Goal: Task Accomplishment & Management: Manage account settings

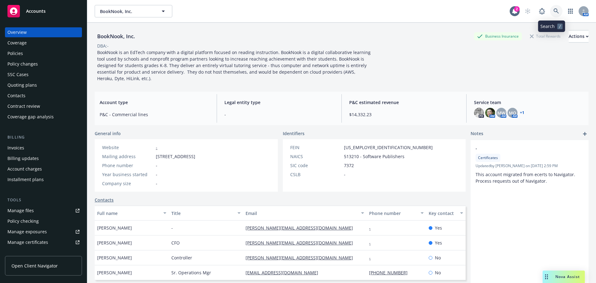
click at [554, 9] on icon at bounding box center [557, 11] width 6 height 6
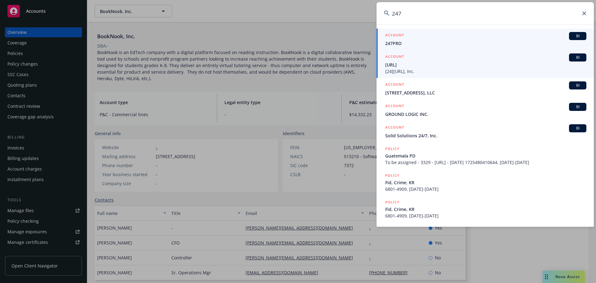
type input "247"
click at [450, 70] on span "[24][URL], Inc." at bounding box center [485, 71] width 201 height 7
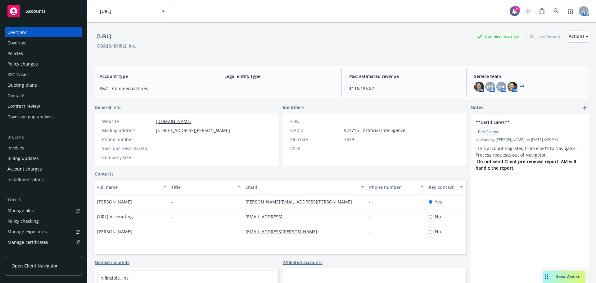
click at [56, 51] on div "Policies" at bounding box center [43, 53] width 72 height 10
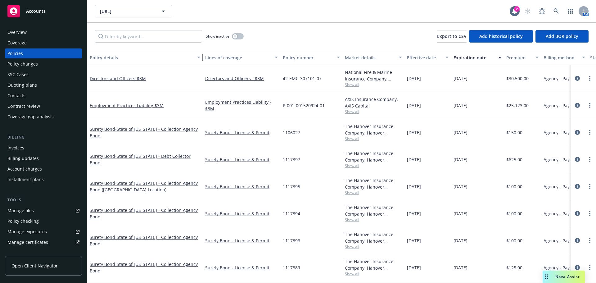
drag, startPoint x: 133, startPoint y: 57, endPoint x: 231, endPoint y: 58, distance: 98.1
click at [231, 58] on div "Policy details Lines of coverage Policy number Market details Effective date Ex…" at bounding box center [421, 57] width 668 height 15
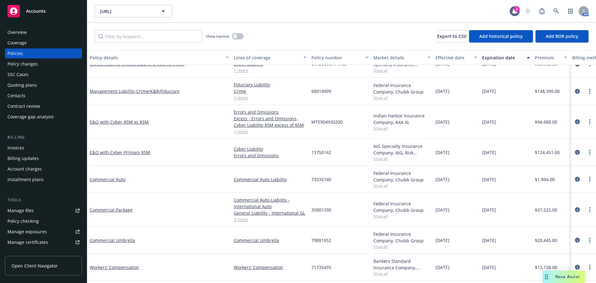
scroll to position [1162, 0]
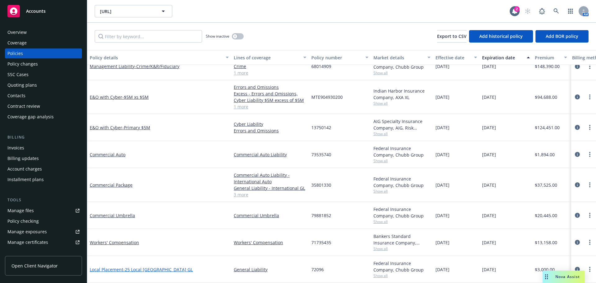
click at [167, 267] on span "- 25 Local [GEOGRAPHIC_DATA] GL" at bounding box center [158, 269] width 70 height 6
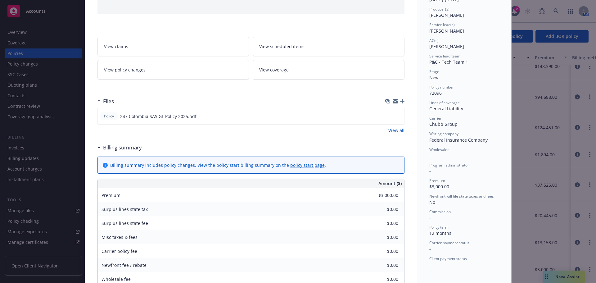
scroll to position [93, 0]
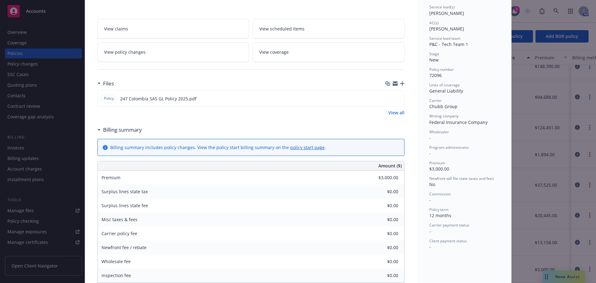
click at [401, 82] on icon "button" at bounding box center [402, 83] width 4 height 4
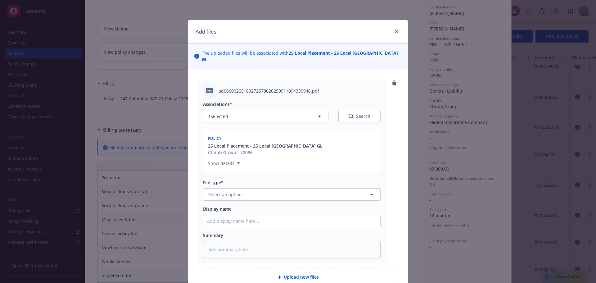
type textarea "x"
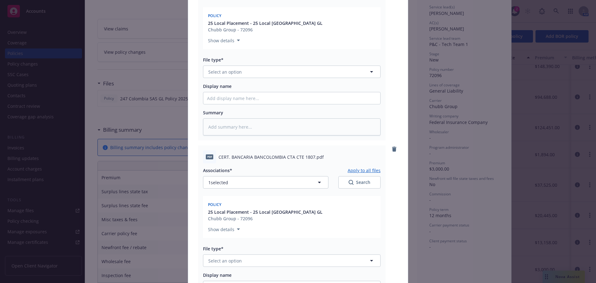
scroll to position [124, 0]
click at [266, 64] on button "Select an option" at bounding box center [292, 70] width 178 height 12
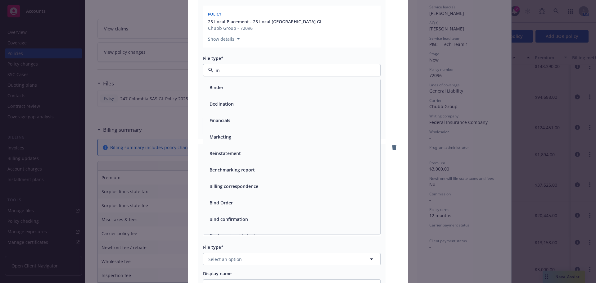
type input "inv"
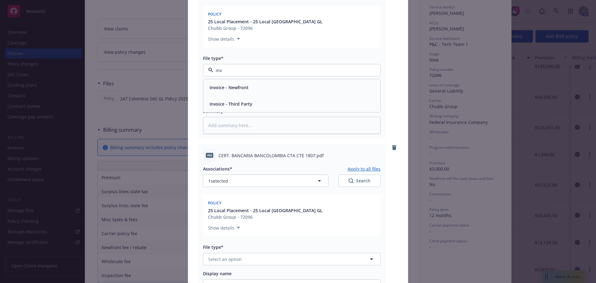
click at [236, 99] on div "Invoice - Third Party" at bounding box center [230, 103] width 47 height 9
type textarea "x"
click at [233, 256] on span "Select an option" at bounding box center [225, 259] width 34 height 7
type input "inv"
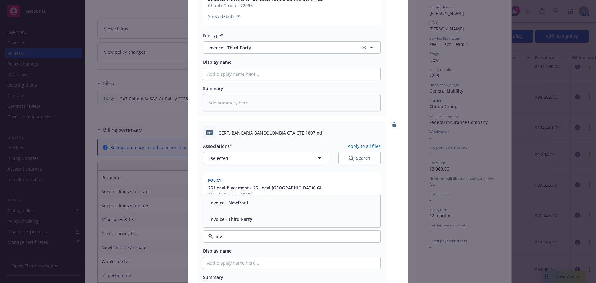
scroll to position [186, 0]
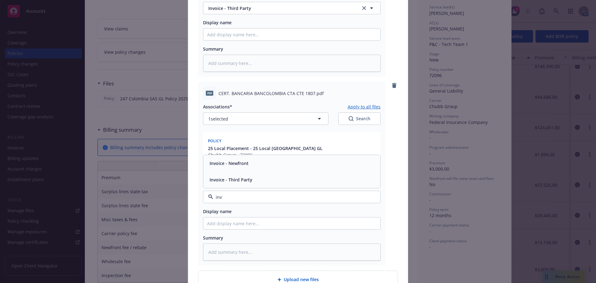
click at [247, 177] on div "Invoice - Third Party" at bounding box center [230, 179] width 47 height 9
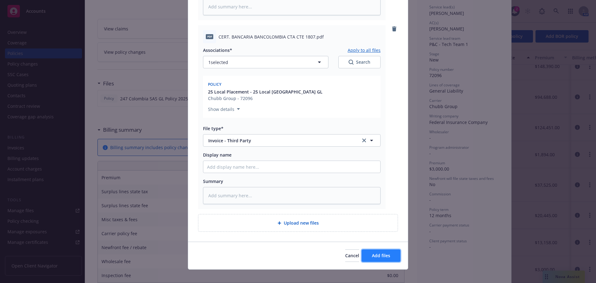
click at [381, 252] on span "Add files" at bounding box center [381, 255] width 18 height 6
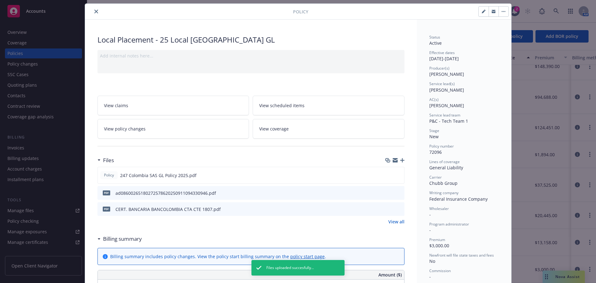
scroll to position [0, 0]
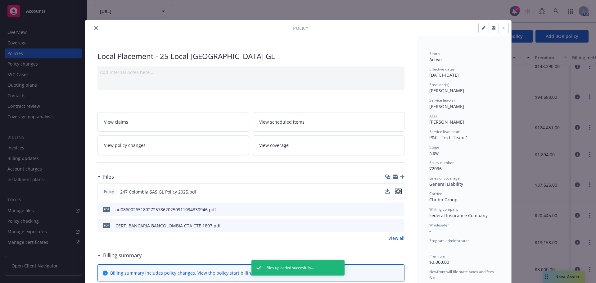
click at [398, 192] on icon "preview file" at bounding box center [399, 191] width 6 height 4
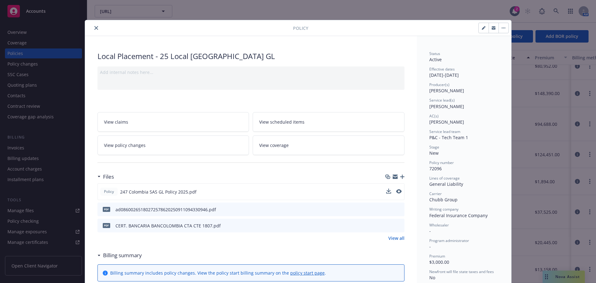
scroll to position [1135, 0]
drag, startPoint x: 184, startPoint y: 192, endPoint x: 119, endPoint y: 192, distance: 65.5
click at [120, 192] on span "247 Colombia SAS GL Policy 2025.pdf" at bounding box center [158, 191] width 76 height 7
click at [400, 176] on icon "button" at bounding box center [402, 176] width 4 height 4
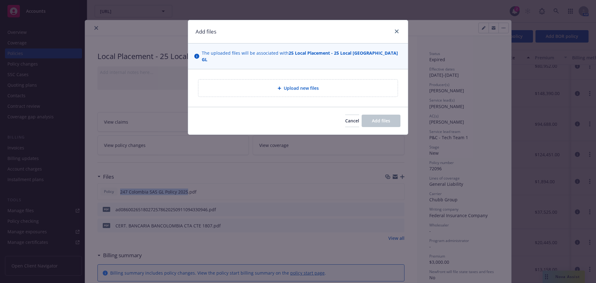
type textarea "x"
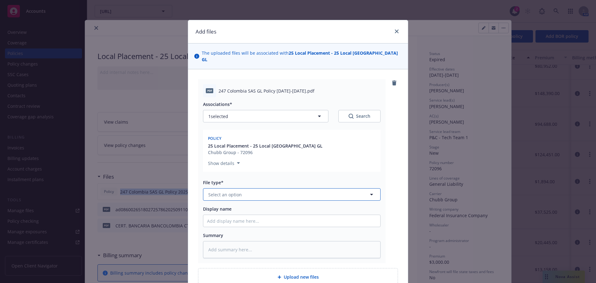
click at [271, 188] on button "Select an option" at bounding box center [292, 194] width 178 height 12
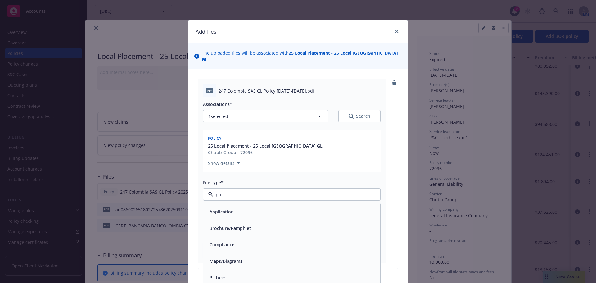
type input "pol"
click at [260, 208] on div "Policy" at bounding box center [292, 211] width 170 height 9
click at [251, 216] on input "Display name" at bounding box center [291, 221] width 177 height 12
type textarea "x"
type input "2"
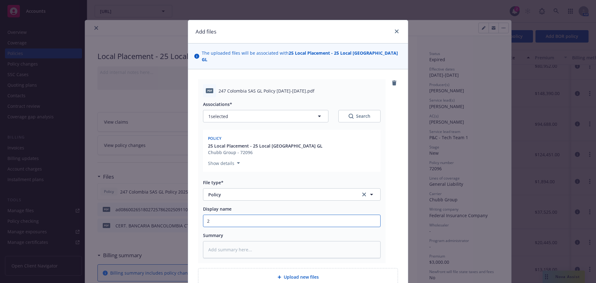
type textarea "x"
type input "20"
type textarea "x"
type input "202"
type textarea "x"
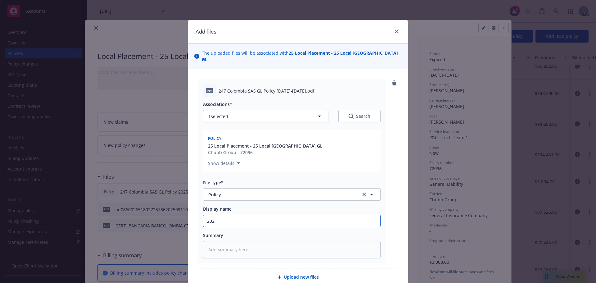
type input "2025"
type textarea "x"
type input "2025-"
type textarea "x"
type input "2025-2"
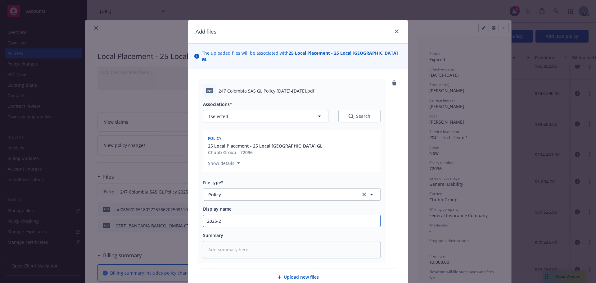
type textarea "x"
type input "2025-26"
type textarea "x"
type input "2025-26"
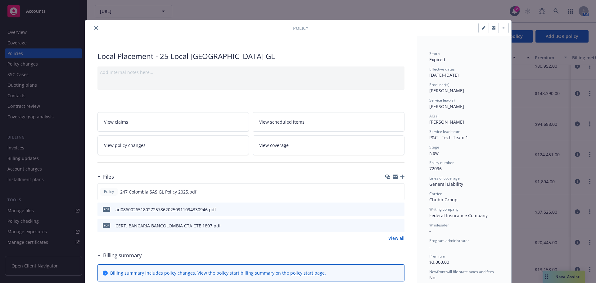
click at [95, 29] on button "close" at bounding box center [96, 27] width 7 height 7
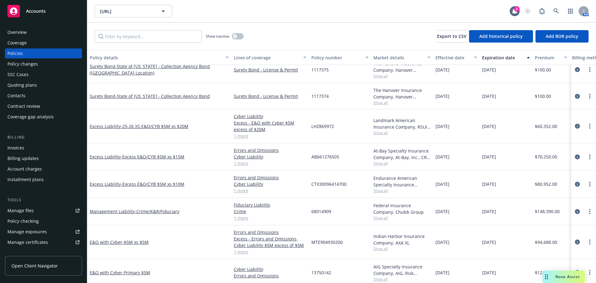
scroll to position [1013, 0]
